Goal: Transaction & Acquisition: Purchase product/service

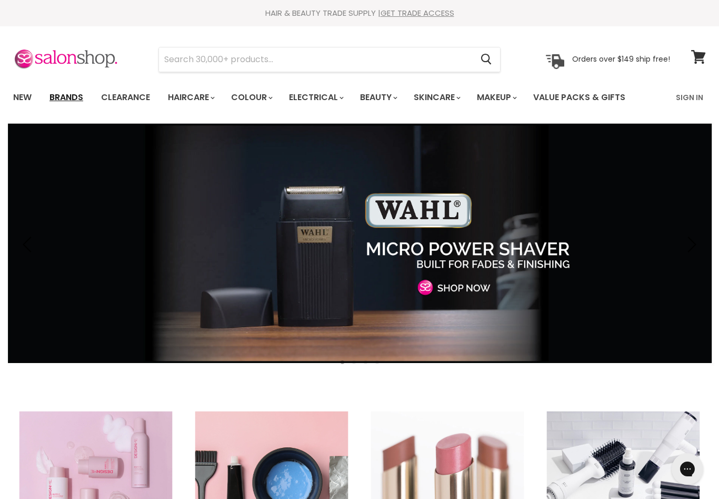
click at [72, 102] on link "Brands" at bounding box center [66, 97] width 49 height 22
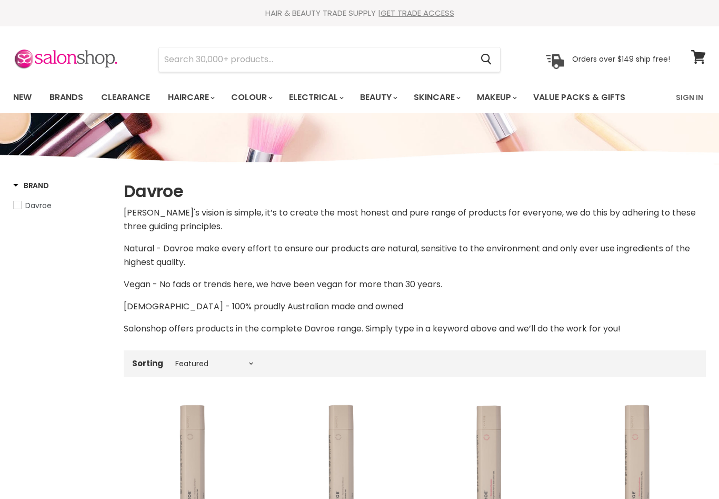
select select "manual"
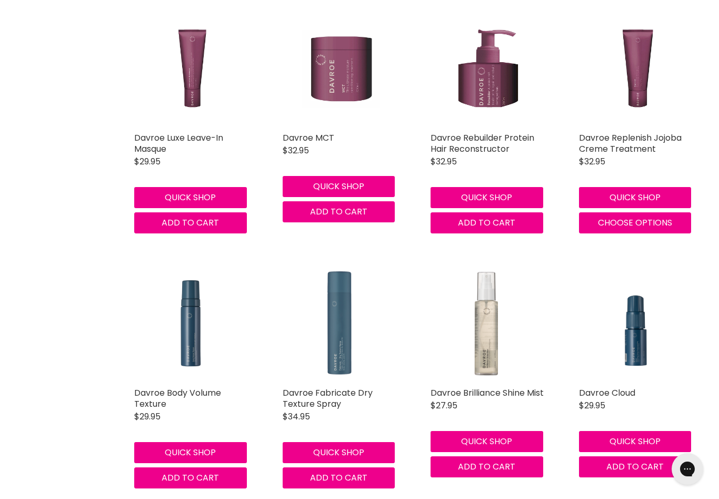
scroll to position [2748, 0]
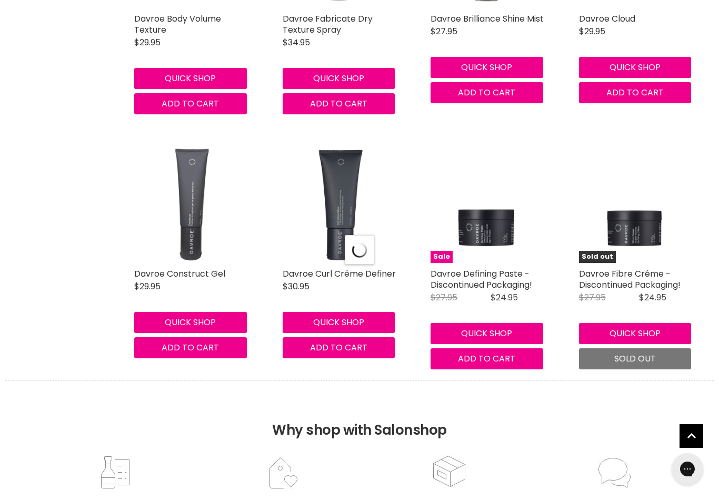
select select "manual"
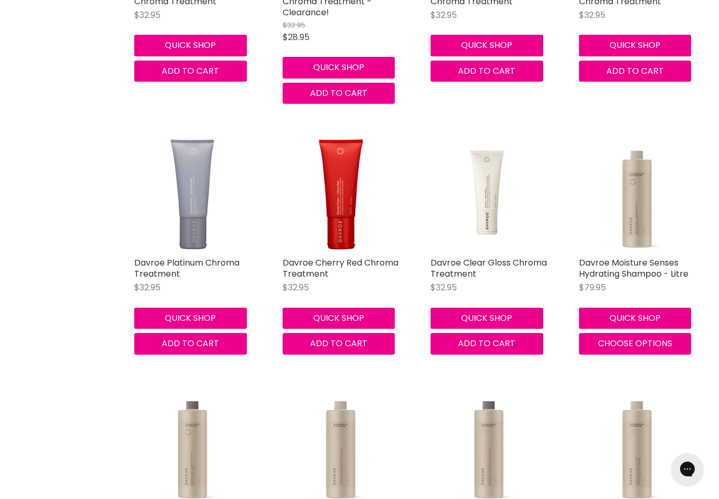
scroll to position [4381, 0]
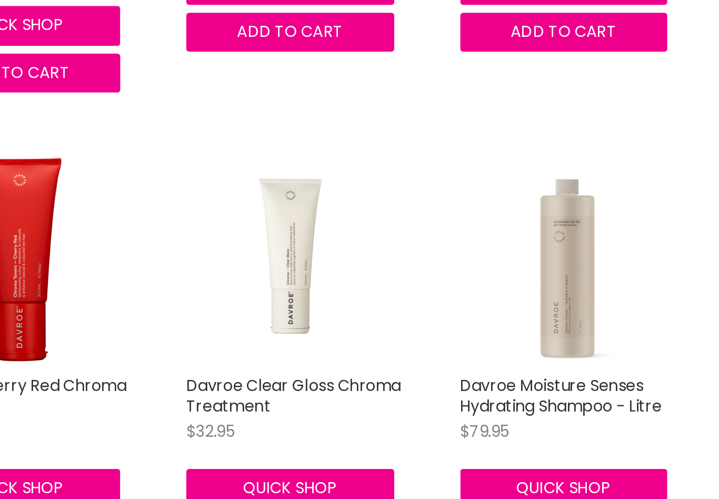
click at [579, 136] on img "Main content" at bounding box center [637, 194] width 117 height 117
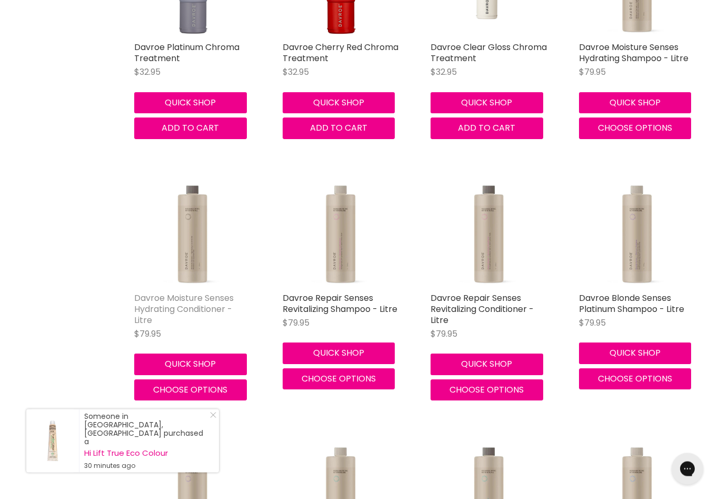
scroll to position [4597, 0]
click at [202, 292] on link "Davroe Moisture Senses Hydrating Conditioner - Litre" at bounding box center [184, 309] width 100 height 34
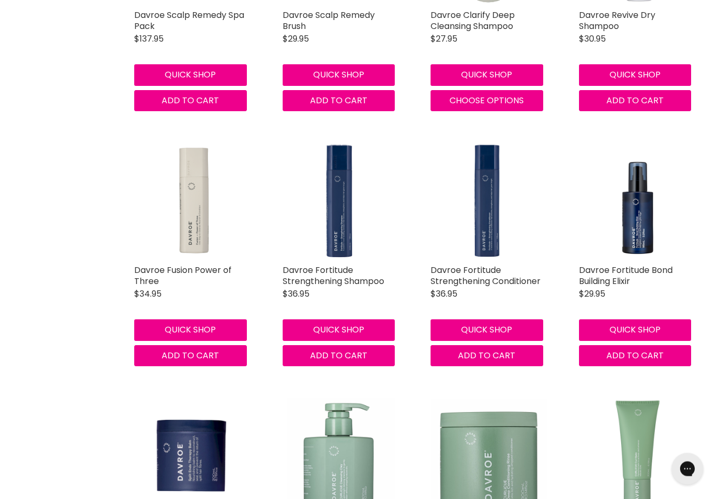
scroll to position [1537, 0]
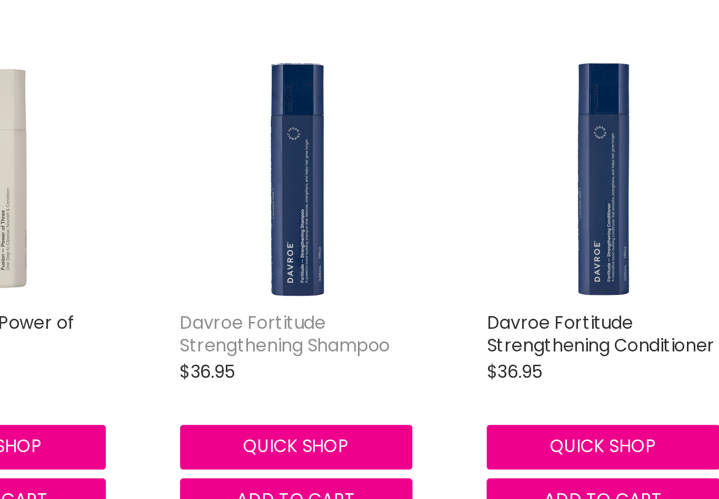
click at [283, 260] on link "Davroe Fortitude Strengthening Shampoo" at bounding box center [334, 271] width 102 height 23
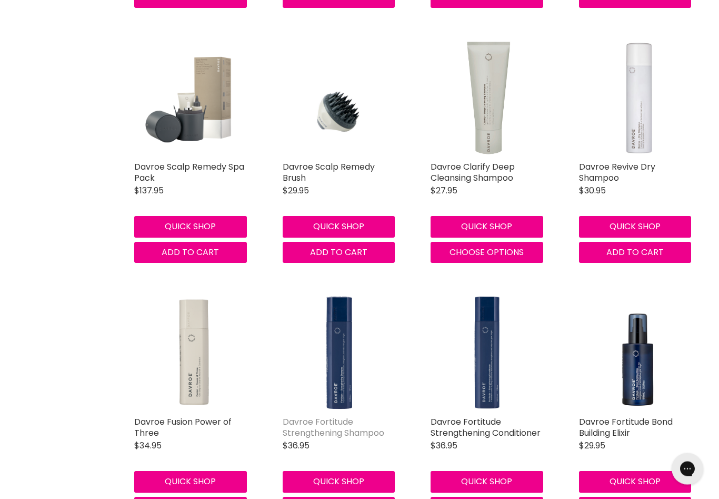
scroll to position [1519, 0]
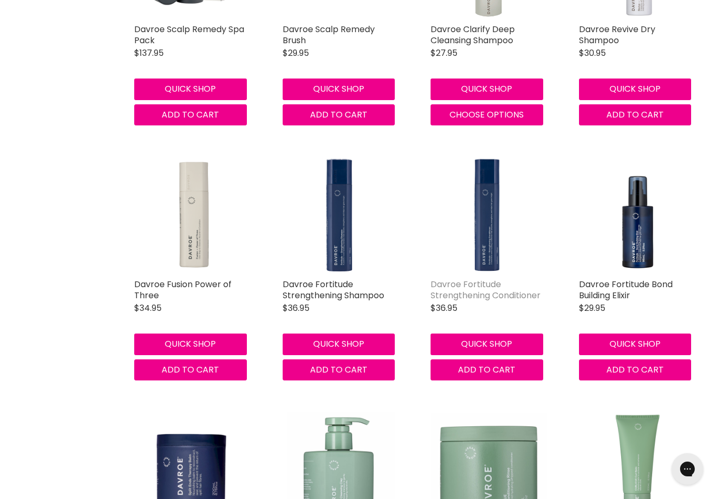
click at [460, 289] on link "Davroe Fortitude Strengthening Conditioner" at bounding box center [486, 289] width 110 height 23
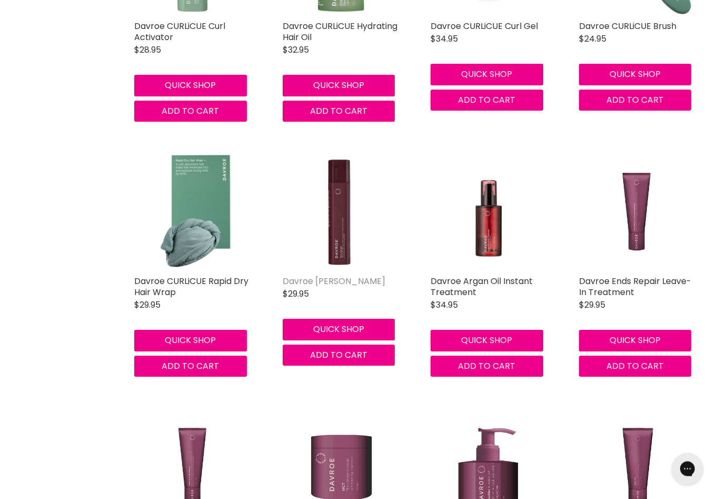
scroll to position [2287, 0]
click at [309, 275] on link "Davroe Tame Detangler" at bounding box center [334, 281] width 103 height 12
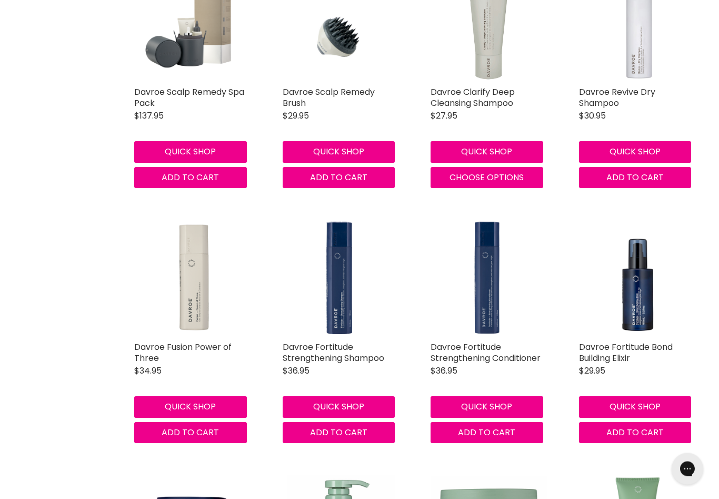
scroll to position [1457, 0]
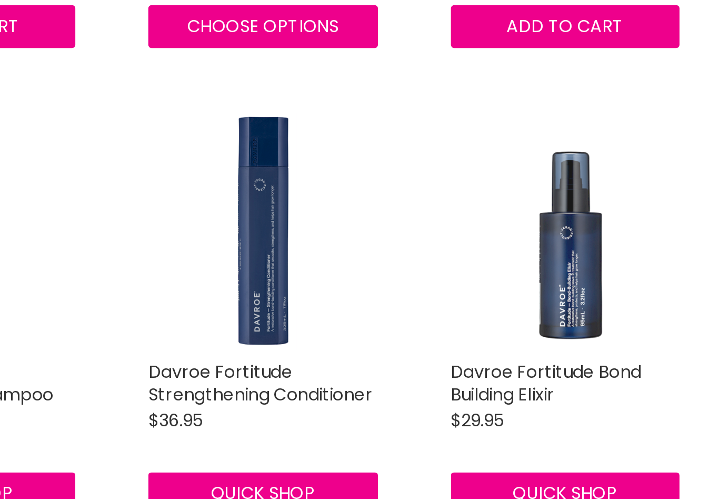
click at [579, 219] on img "Main content" at bounding box center [637, 277] width 117 height 117
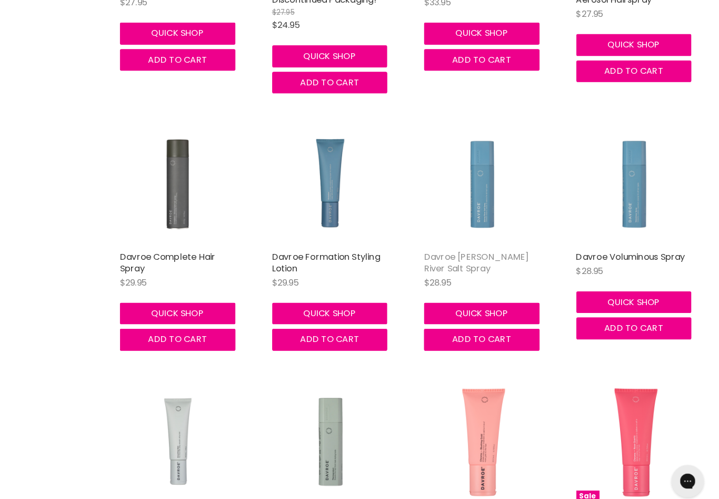
scroll to position [3599, 0]
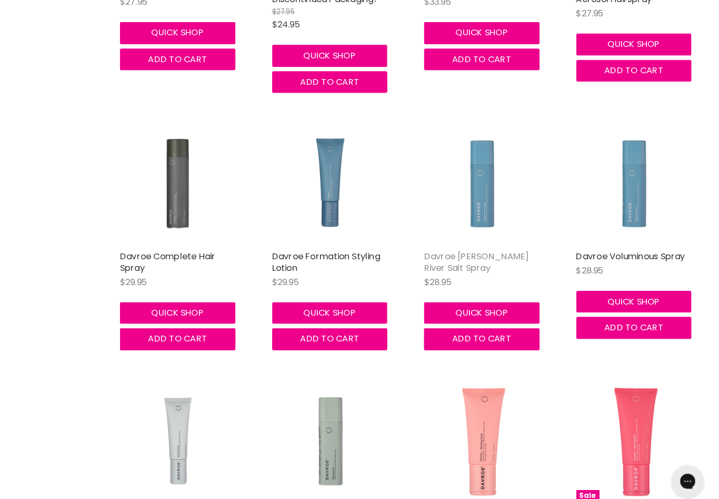
click at [498, 244] on link "Davroe Murray River Salt Spray" at bounding box center [482, 255] width 103 height 23
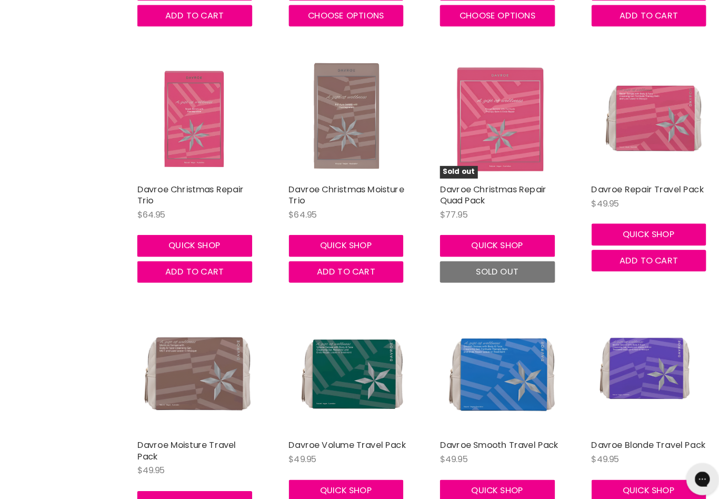
scroll to position [5736, 0]
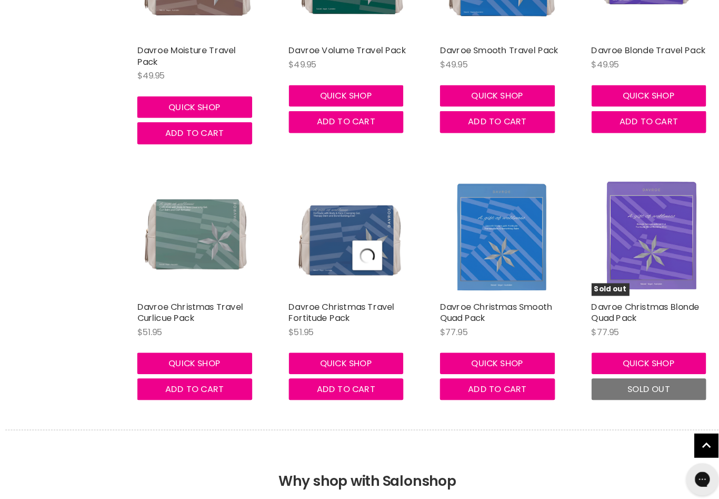
select select "manual"
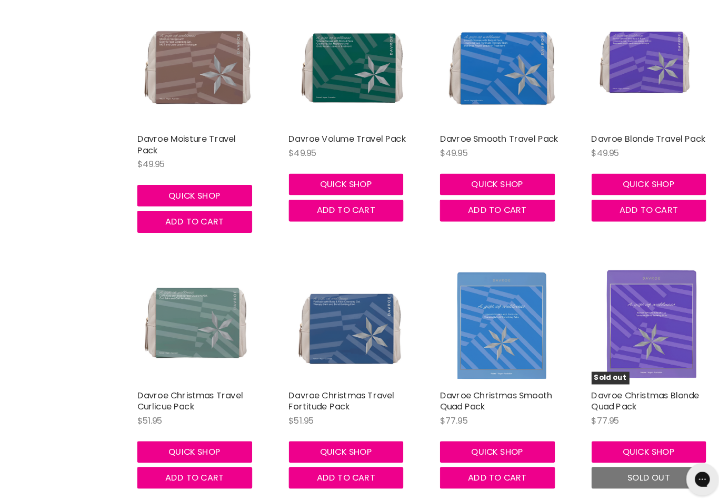
scroll to position [6034, 0]
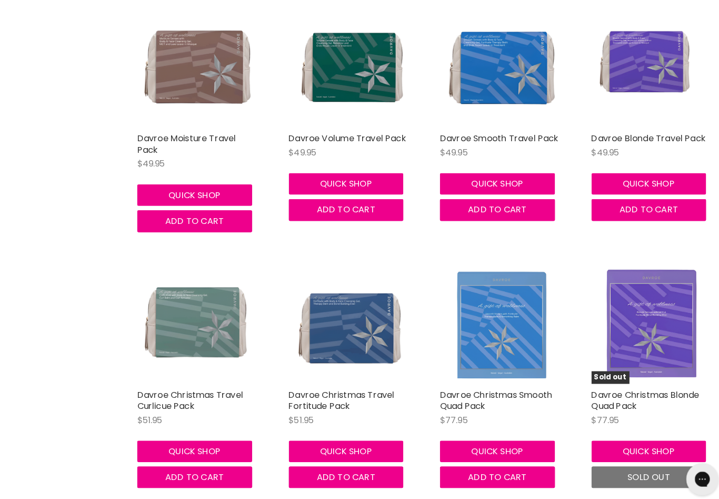
click at [487, 286] on img "Main content" at bounding box center [489, 317] width 103 height 117
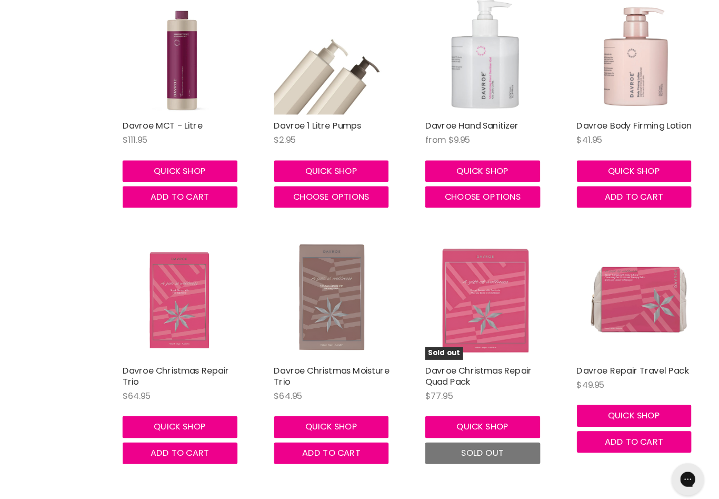
scroll to position [5557, 0]
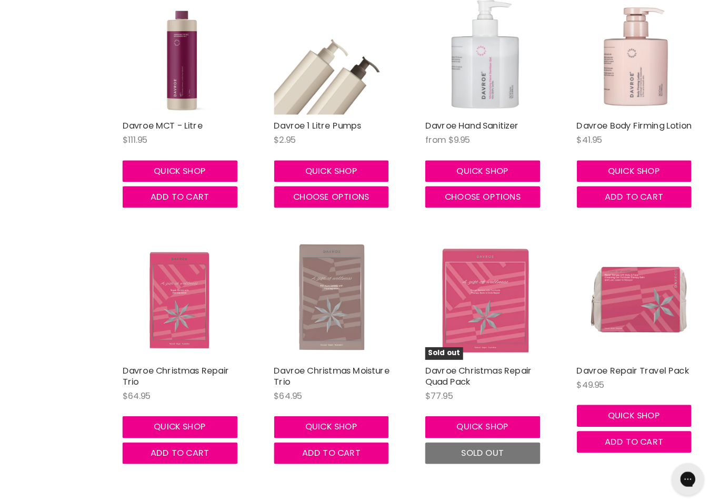
click at [339, 295] on img "Main content" at bounding box center [340, 293] width 77 height 117
click at [341, 293] on img "Main content" at bounding box center [340, 293] width 77 height 117
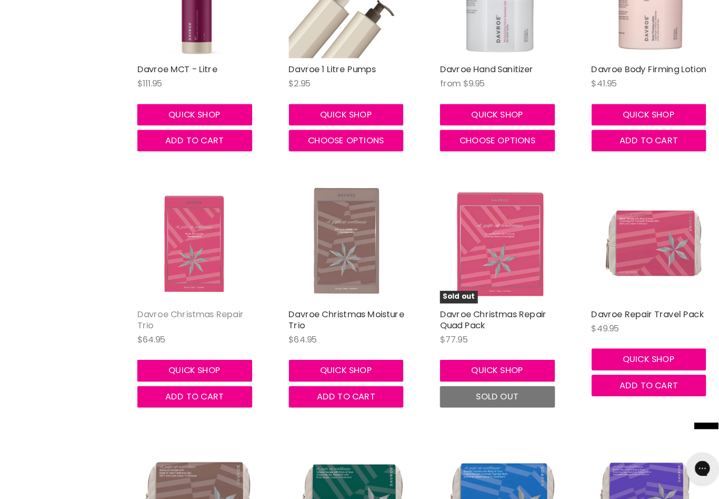
click at [205, 312] on link "Davroe Christmas Repair Trio" at bounding box center [186, 323] width 104 height 23
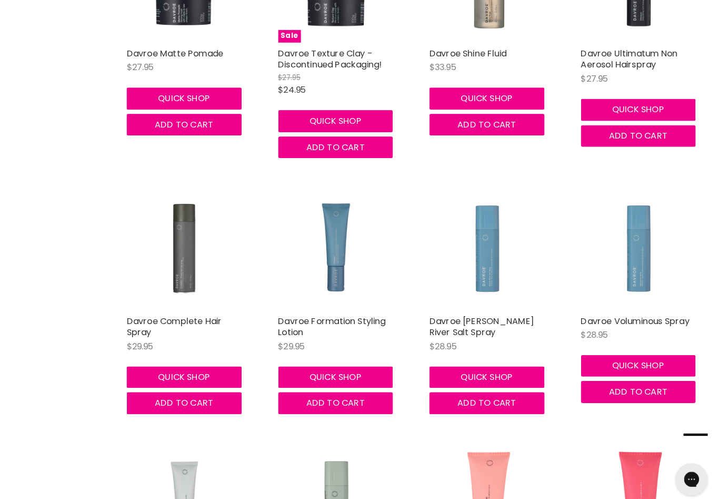
scroll to position [3536, 0]
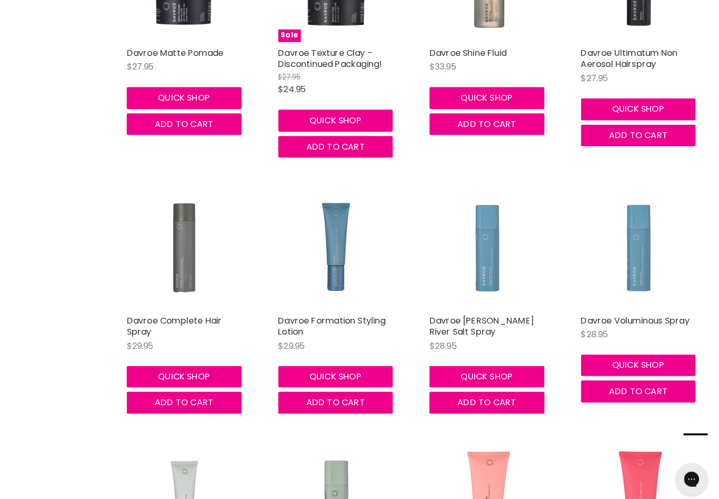
click at [174, 239] on img "Main content" at bounding box center [192, 244] width 117 height 117
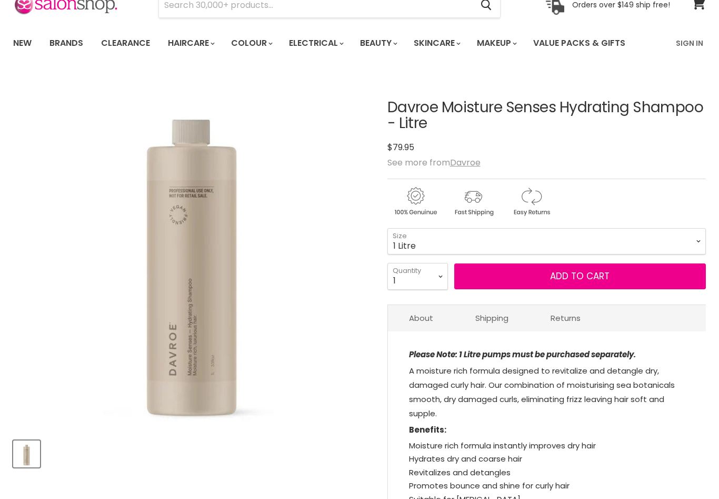
scroll to position [55, 0]
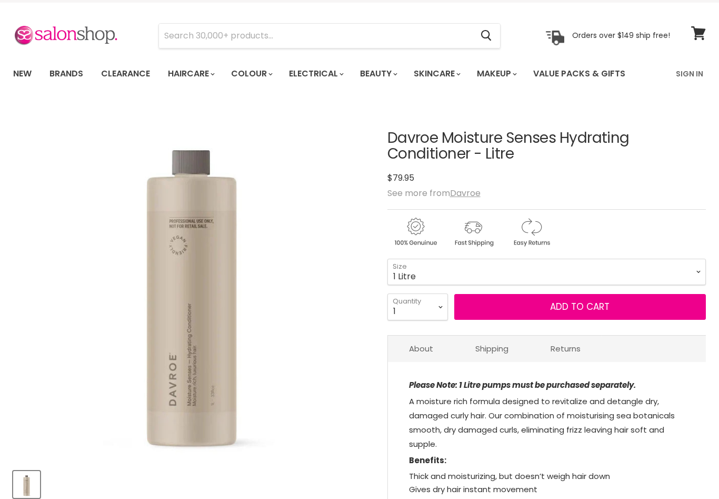
scroll to position [25, 0]
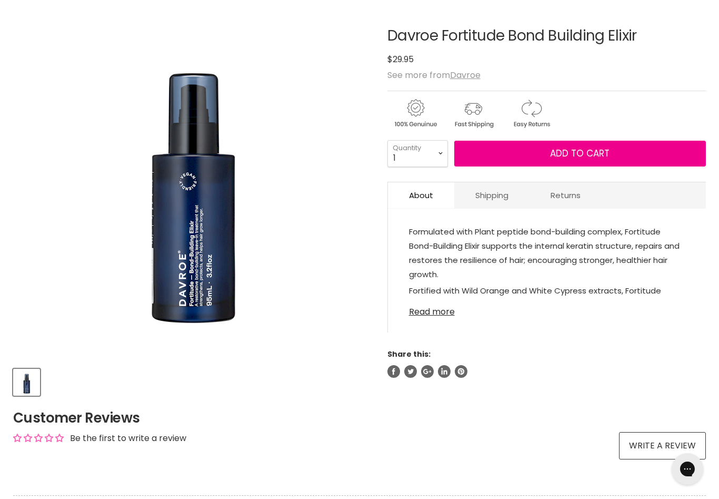
click at [442, 307] on link "Read more" at bounding box center [547, 309] width 276 height 16
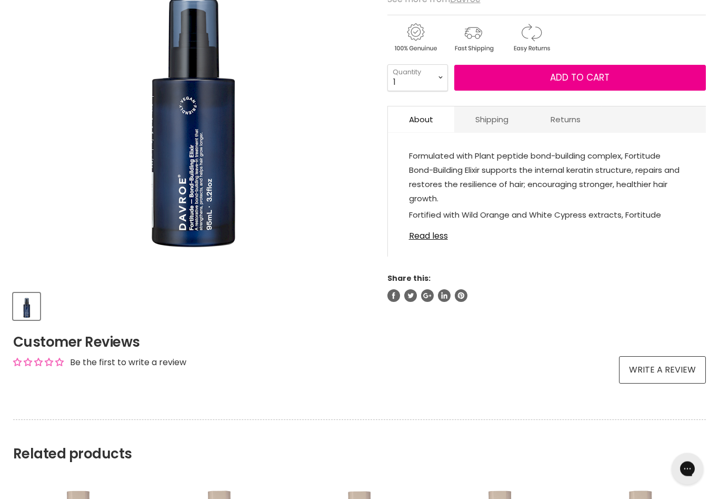
scroll to position [202, 0]
click at [438, 241] on link "Read less" at bounding box center [547, 233] width 276 height 16
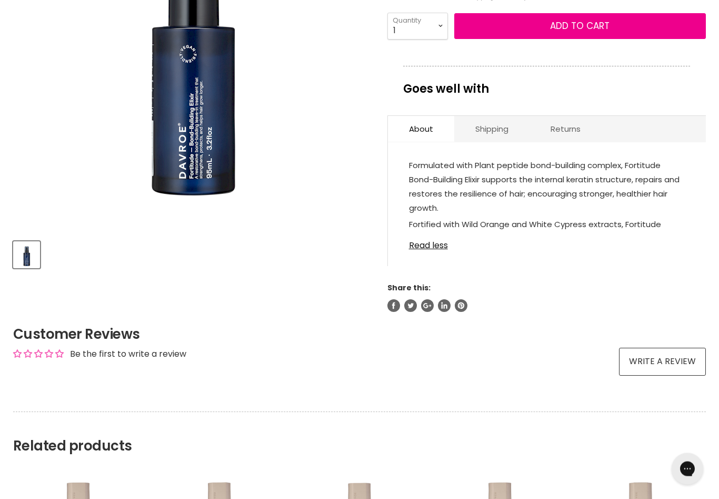
scroll to position [276, 0]
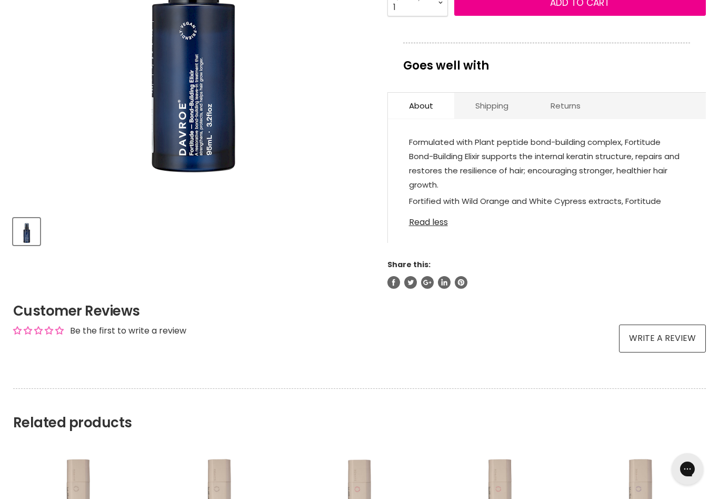
click at [449, 227] on link "Read less" at bounding box center [547, 219] width 276 height 16
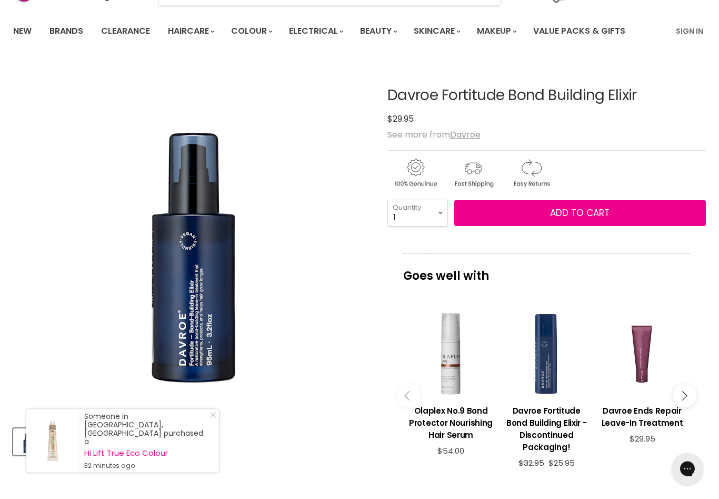
scroll to position [0, 0]
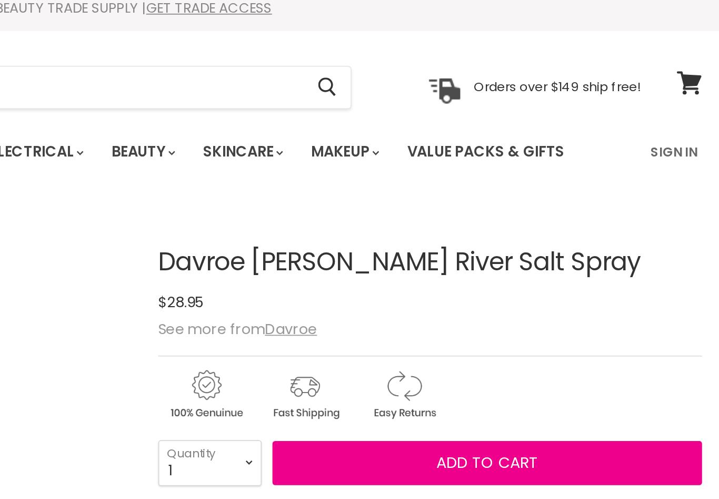
scroll to position [5, 0]
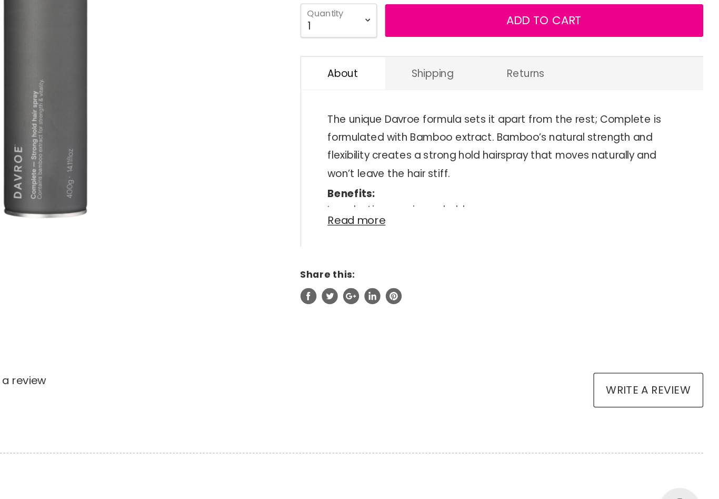
click at [409, 231] on link "Read more" at bounding box center [547, 239] width 276 height 16
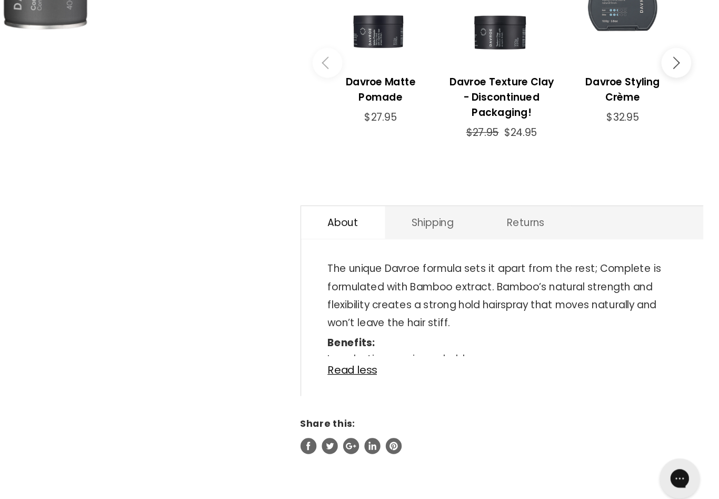
scroll to position [322, 0]
click at [409, 372] on link "Read less" at bounding box center [547, 380] width 276 height 16
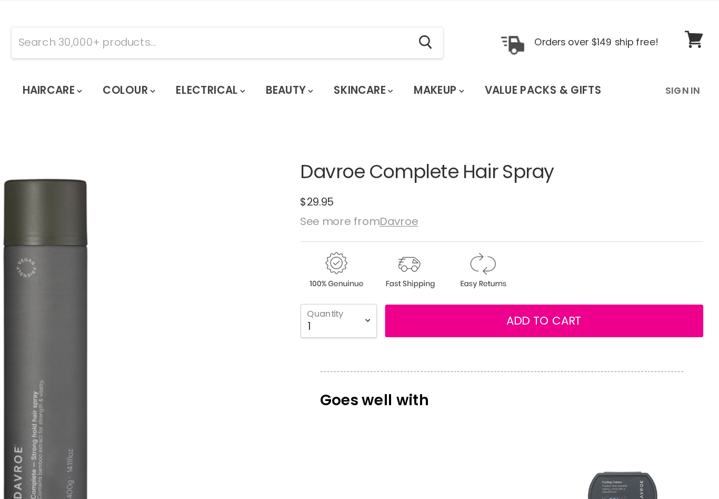
scroll to position [0, 0]
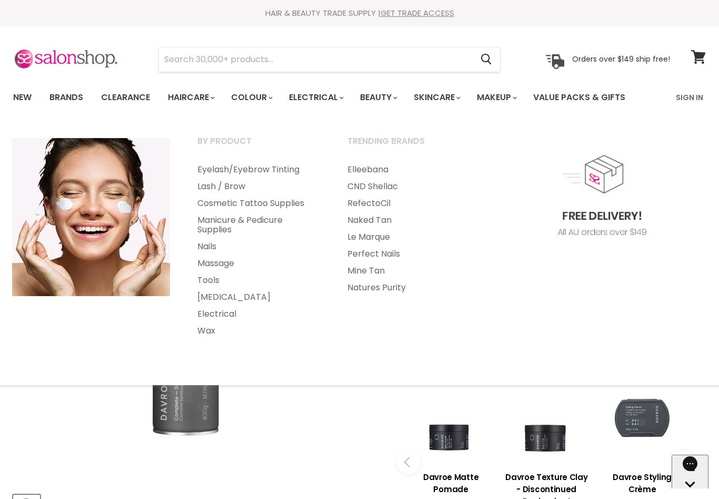
click at [243, 416] on img "Davroe Complete Hair Spray image. Click or Scroll to Zoom." at bounding box center [191, 305] width 357 height 357
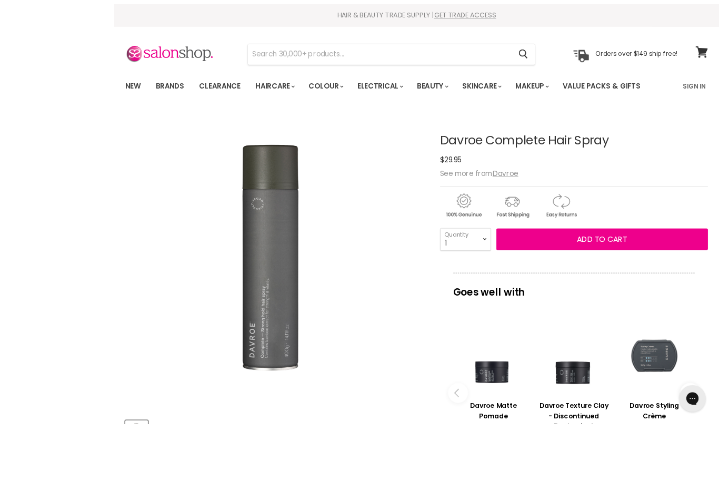
scroll to position [27, 0]
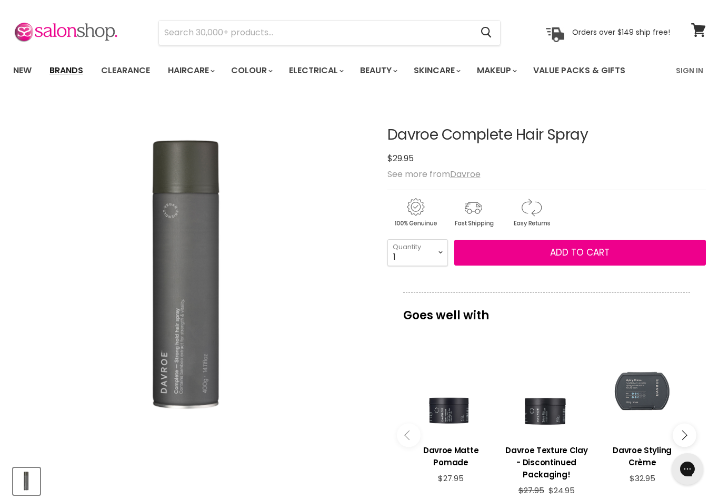
click at [59, 71] on link "Brands" at bounding box center [66, 70] width 49 height 22
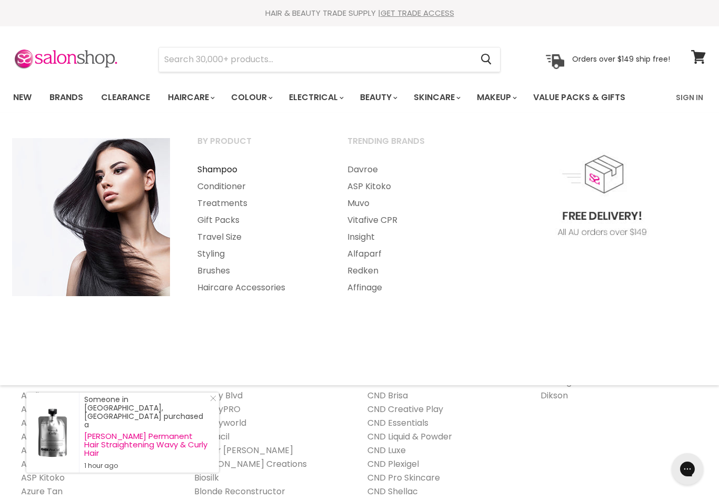
click at [210, 167] on link "Shampoo" at bounding box center [258, 169] width 148 height 17
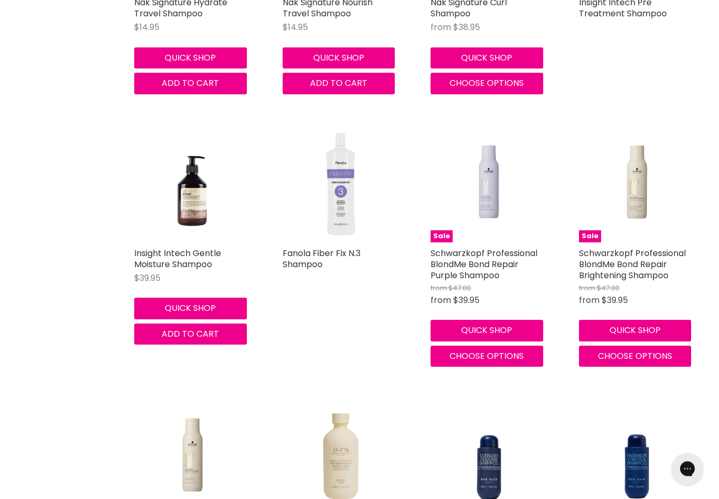
scroll to position [1773, 0]
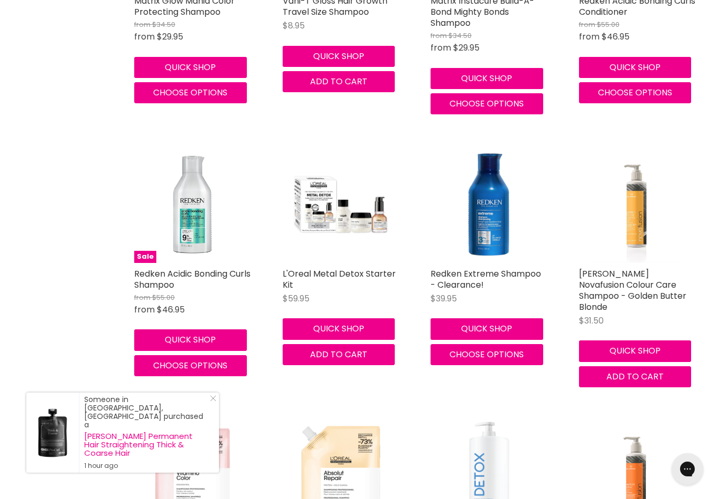
scroll to position [3265, 0]
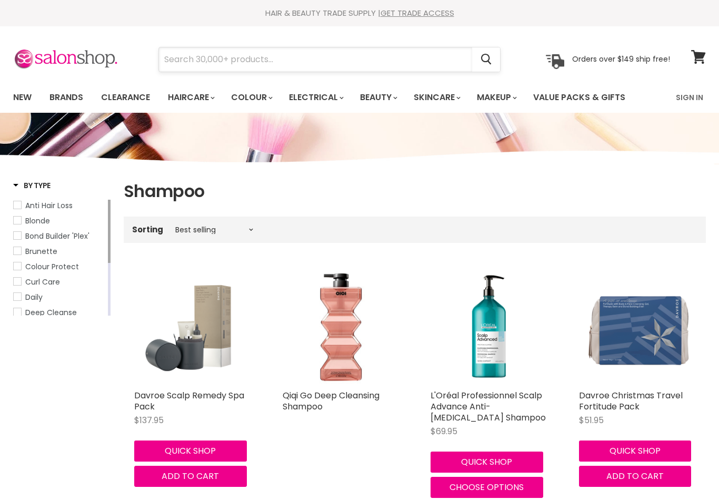
click at [375, 61] on input "Search" at bounding box center [315, 59] width 313 height 24
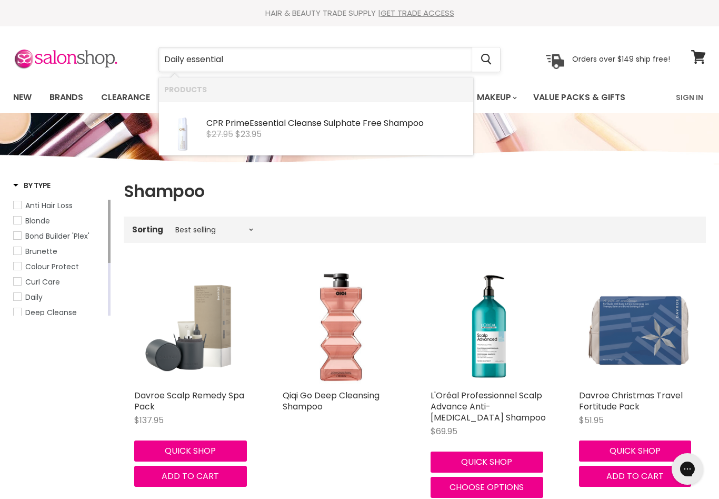
type input "Daily essentials"
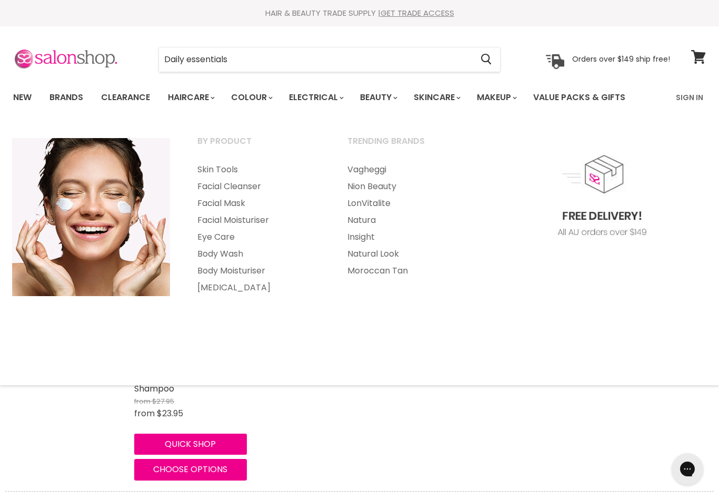
click at [68, 61] on img at bounding box center [65, 59] width 105 height 22
